Goal: Task Accomplishment & Management: Complete application form

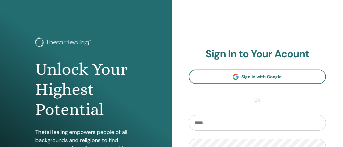
scroll to position [27, 0]
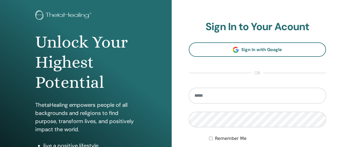
click at [215, 97] on input "email" at bounding box center [258, 96] width 138 height 16
type input "**********"
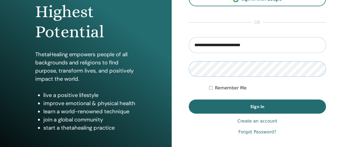
scroll to position [81, 0]
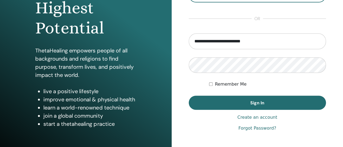
click at [295, 98] on button "Sign In" at bounding box center [258, 102] width 138 height 14
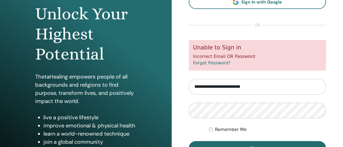
scroll to position [84, 0]
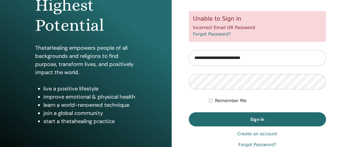
click at [266, 134] on link "Create an account" at bounding box center [257, 133] width 40 height 7
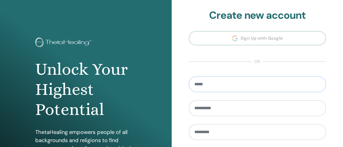
click at [225, 83] on input "email" at bounding box center [258, 84] width 138 height 16
click at [205, 82] on input "email" at bounding box center [258, 84] width 138 height 16
type input "**********"
click at [238, 104] on input "text" at bounding box center [258, 108] width 138 height 16
type input "*****"
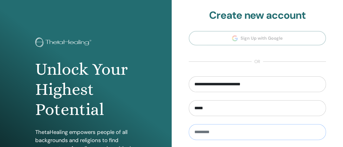
click at [200, 129] on input "text" at bounding box center [258, 132] width 138 height 16
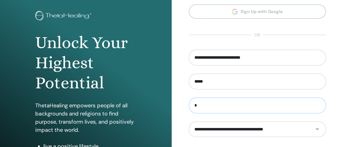
scroll to position [54, 0]
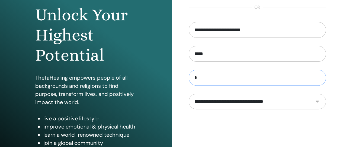
type input "*"
click at [270, 101] on select "**********" at bounding box center [257, 101] width 137 height 15
select select "***"
click at [189, 94] on select "**********" at bounding box center [257, 101] width 137 height 15
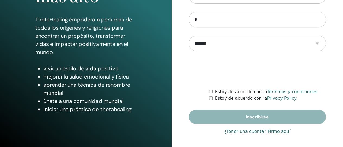
scroll to position [113, 0]
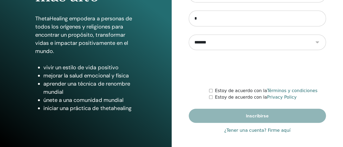
click at [209, 92] on div "Estoy de acuerdo con la Términos y condiciones" at bounding box center [267, 90] width 117 height 7
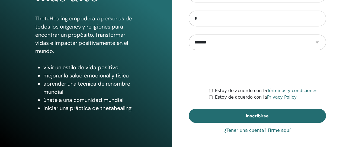
click at [265, 116] on span "Inscribirse" at bounding box center [257, 116] width 23 height 6
click at [290, 111] on button "Inscribirse" at bounding box center [258, 116] width 138 height 14
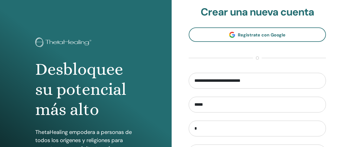
scroll to position [113, 0]
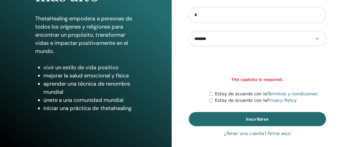
click at [260, 119] on span "Inscribirse" at bounding box center [257, 119] width 23 height 6
click at [249, 117] on span "Inscribirse" at bounding box center [257, 119] width 23 height 6
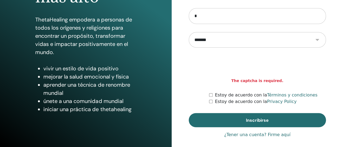
scroll to position [113, 0]
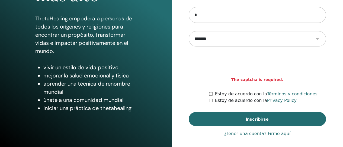
click at [267, 117] on span "Inscribirse" at bounding box center [257, 119] width 23 height 6
click at [253, 116] on span "Inscribirse" at bounding box center [257, 119] width 23 height 6
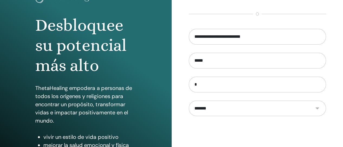
scroll to position [81, 0]
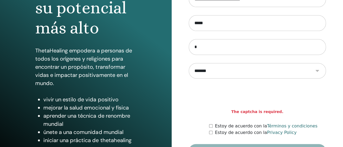
click at [264, 111] on strong "The captcha is required." at bounding box center [257, 112] width 52 height 6
click at [213, 126] on div "Estoy de acuerdo con la Términos y condiciones" at bounding box center [267, 126] width 117 height 7
click at [213, 131] on div "Estoy de acuerdo con la Privacy Policy" at bounding box center [267, 132] width 117 height 7
click at [210, 123] on div "Estoy de acuerdo con la Términos y condiciones" at bounding box center [267, 126] width 117 height 7
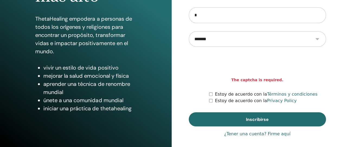
scroll to position [113, 0]
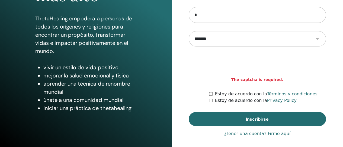
click at [245, 117] on button "Inscribirse" at bounding box center [258, 119] width 138 height 14
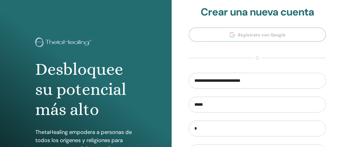
scroll to position [109, 0]
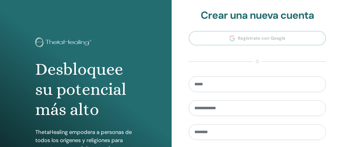
scroll to position [108, 0]
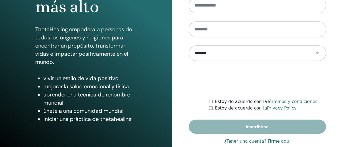
scroll to position [113, 0]
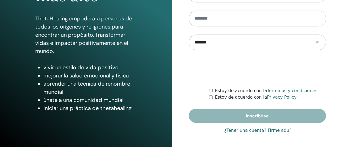
click at [212, 99] on div "Estoy de acuerdo con la Privacy Policy" at bounding box center [267, 97] width 117 height 7
click at [212, 98] on div "Estoy de acuerdo con la Privacy Policy" at bounding box center [267, 97] width 117 height 7
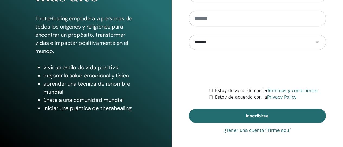
click at [231, 112] on button "Inscribirse" at bounding box center [258, 116] width 138 height 14
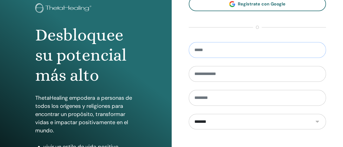
scroll to position [32, 0]
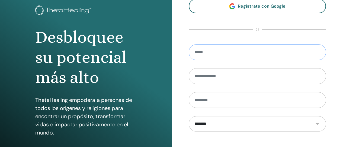
click at [216, 52] on input "email" at bounding box center [258, 52] width 138 height 16
type input "*"
type input "**********"
click at [209, 74] on input "text" at bounding box center [258, 76] width 138 height 16
type input "*****"
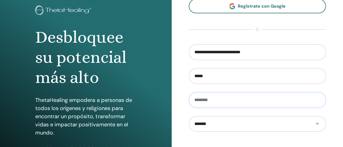
click at [203, 96] on input "text" at bounding box center [258, 100] width 138 height 16
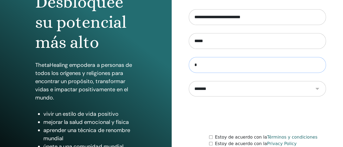
scroll to position [113, 0]
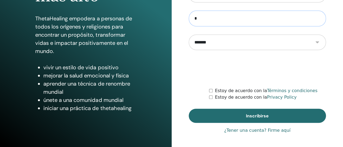
type input "*"
click at [245, 113] on button "Inscribirse" at bounding box center [258, 116] width 138 height 14
click at [254, 113] on span "Inscribirse" at bounding box center [257, 116] width 23 height 6
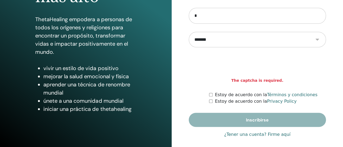
scroll to position [113, 0]
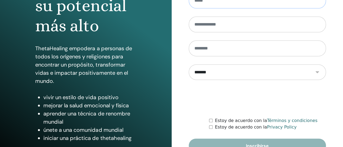
scroll to position [59, 0]
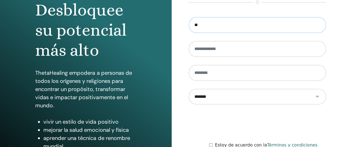
type input "*"
type input "**********"
click at [216, 53] on input "text" at bounding box center [258, 49] width 138 height 16
type input "*****"
click at [201, 75] on input "text" at bounding box center [258, 73] width 138 height 16
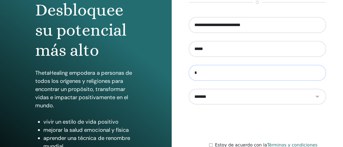
type input "*"
click at [195, 109] on form "**********" at bounding box center [258, 97] width 138 height 160
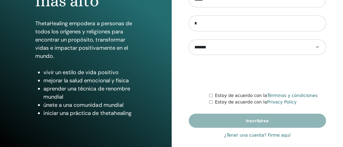
scroll to position [113, 0]
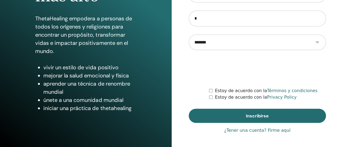
click at [244, 112] on button "Inscribirse" at bounding box center [258, 116] width 138 height 14
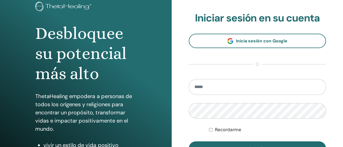
scroll to position [81, 0]
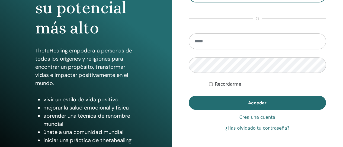
click at [254, 118] on link "Crea una cuenta" at bounding box center [258, 117] width 36 height 7
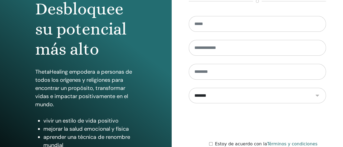
scroll to position [27, 0]
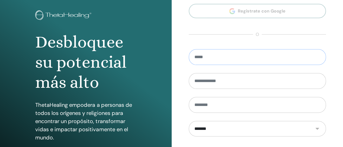
click at [227, 56] on input "email" at bounding box center [258, 57] width 138 height 16
type input "**********"
click at [212, 84] on input "text" at bounding box center [258, 81] width 138 height 16
type input "*"
type input "*****"
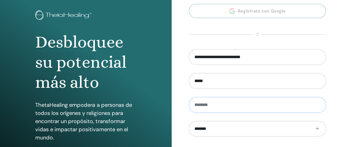
click at [207, 104] on input "text" at bounding box center [258, 105] width 138 height 16
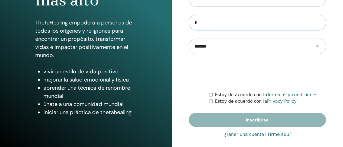
scroll to position [113, 0]
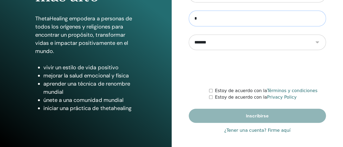
type input "*"
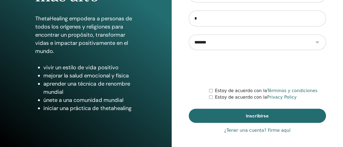
click at [219, 114] on button "Inscribirse" at bounding box center [258, 116] width 138 height 14
click at [261, 113] on span "Inscribirse" at bounding box center [257, 116] width 23 height 6
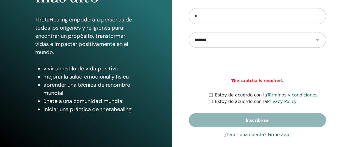
scroll to position [113, 0]
